Goal: Navigation & Orientation: Find specific page/section

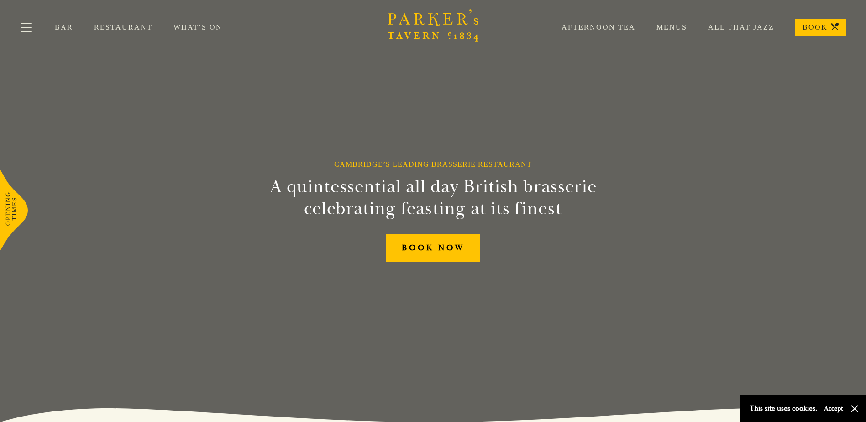
click at [678, 28] on link "Menus" at bounding box center [662, 27] width 52 height 9
click at [32, 24] on button "Toggle navigation" at bounding box center [26, 29] width 39 height 39
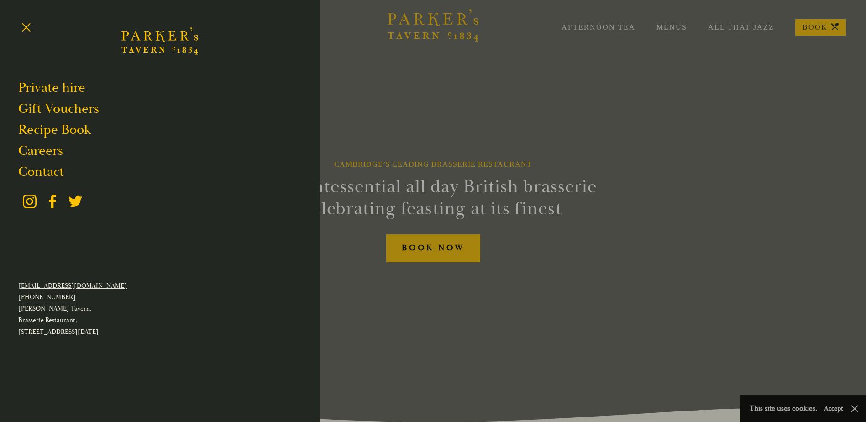
click at [413, 85] on div at bounding box center [433, 211] width 866 height 422
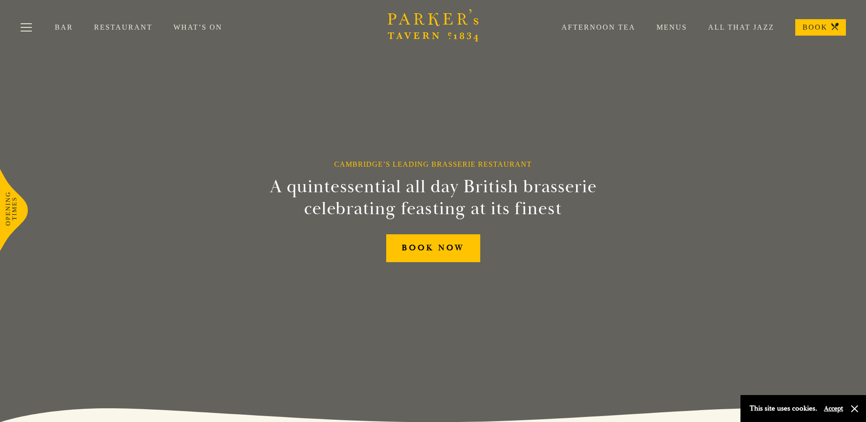
click at [114, 30] on link "Restaurant" at bounding box center [133, 27] width 79 height 9
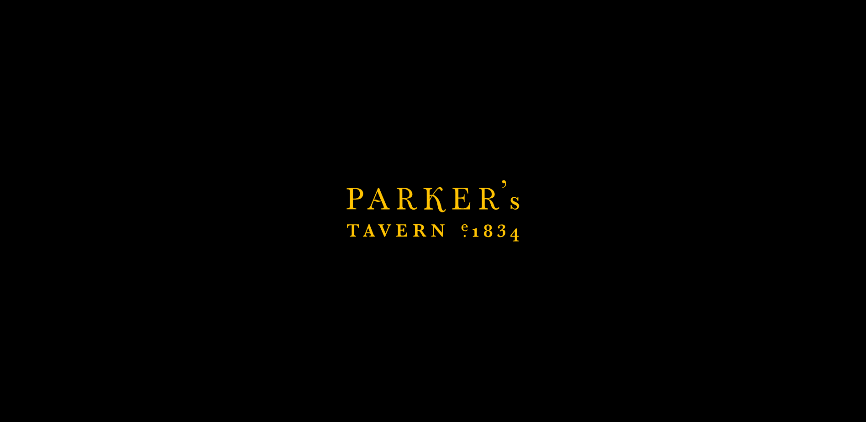
scroll to position [274, 0]
